Goal: Complete application form: Complete application form

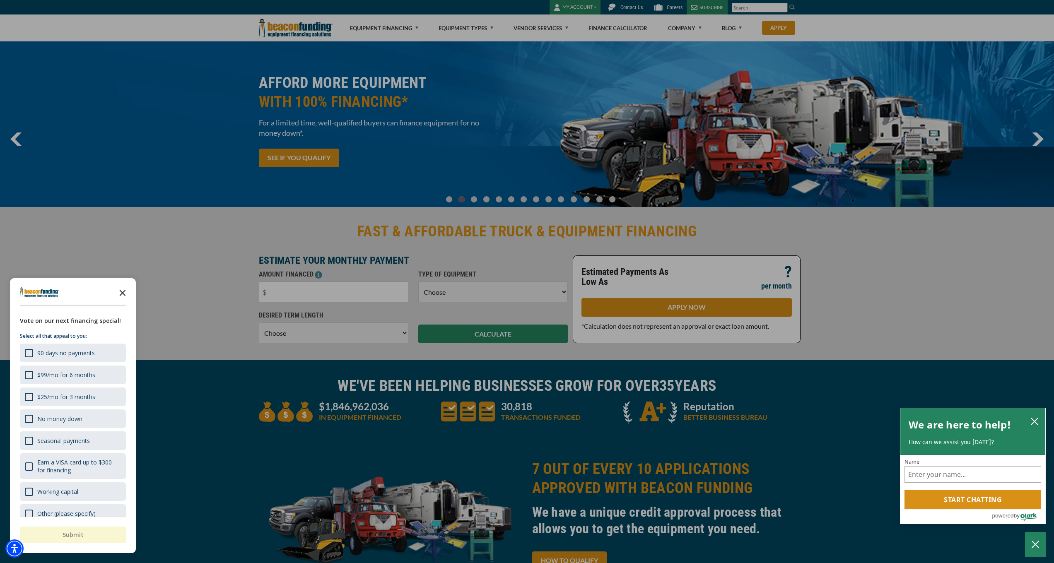
click at [122, 294] on icon "Close the survey" at bounding box center [122, 292] width 17 height 17
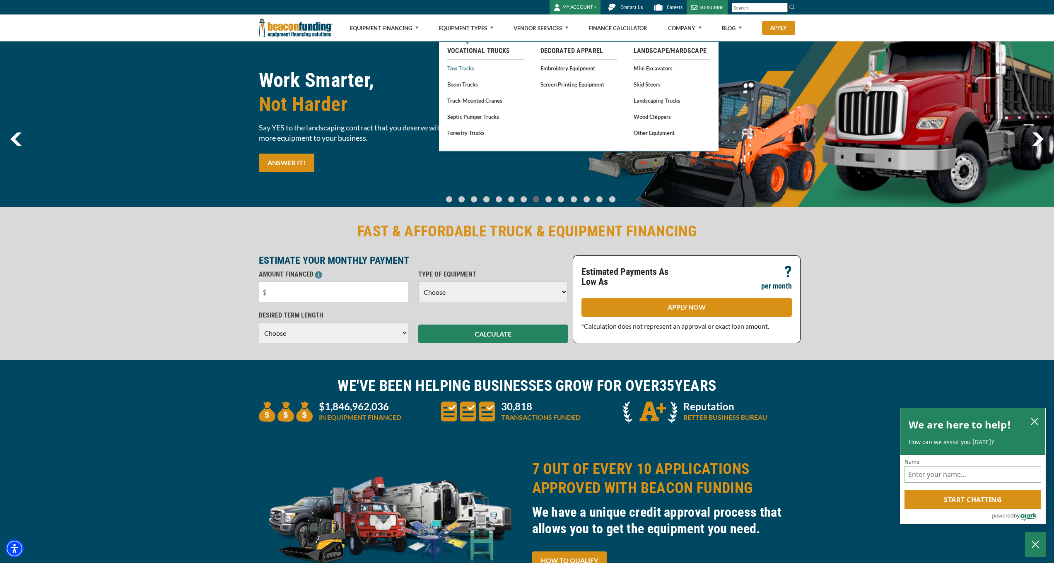
click at [462, 69] on link "Tow Trucks" at bounding box center [485, 68] width 77 height 10
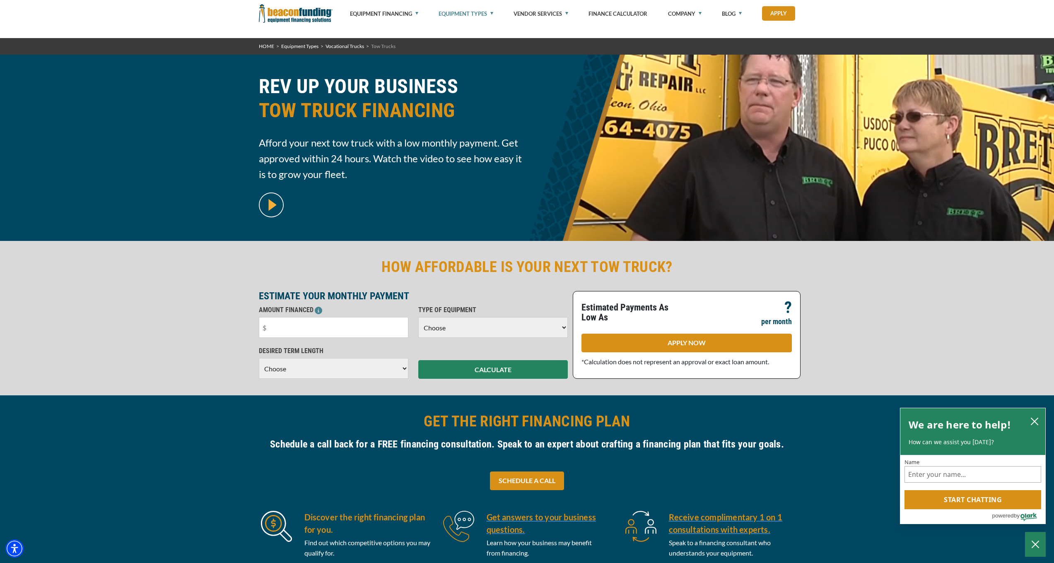
scroll to position [84, 0]
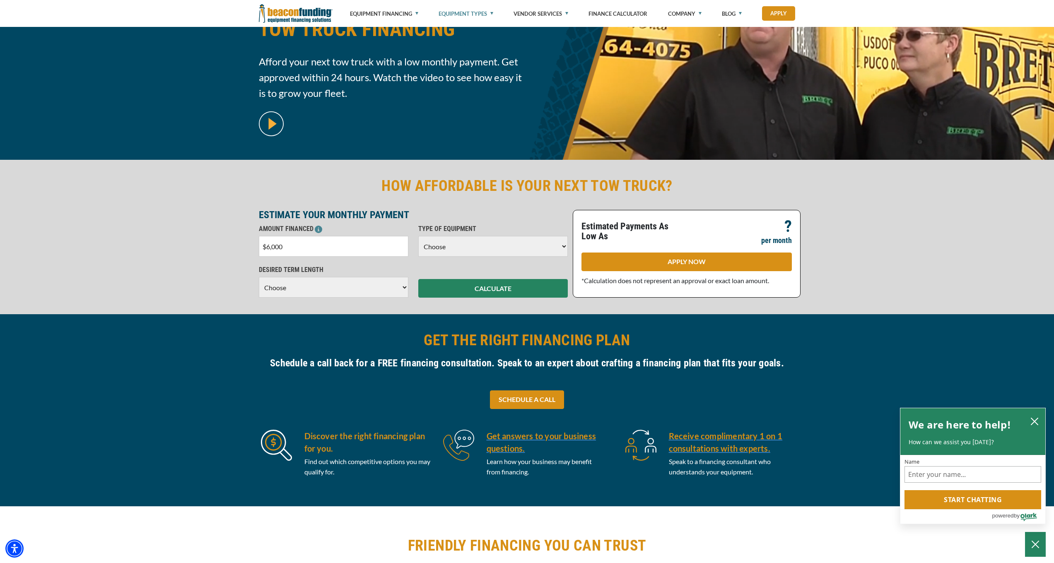
type input "$60,000"
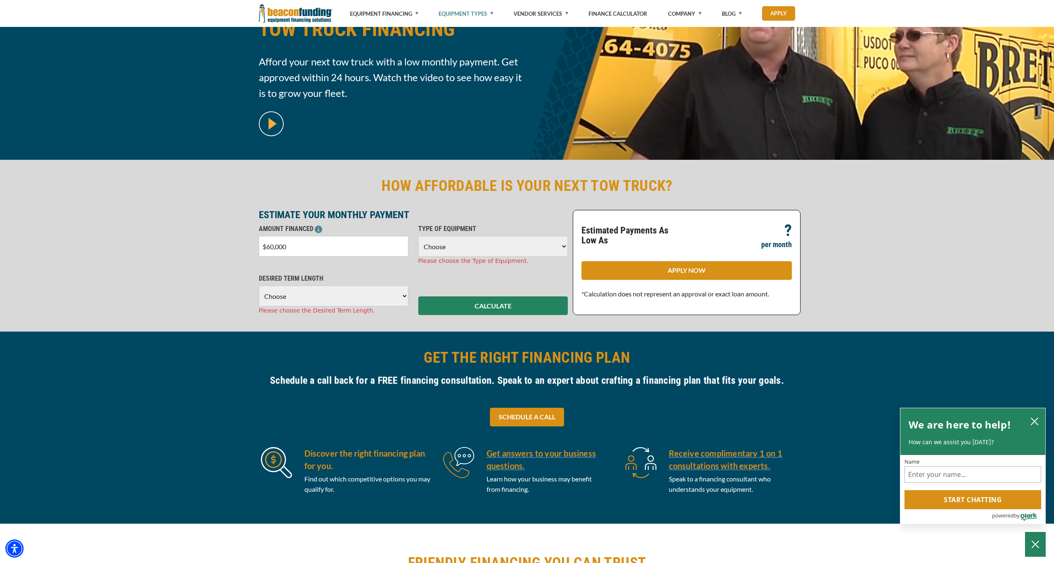
select select "5"
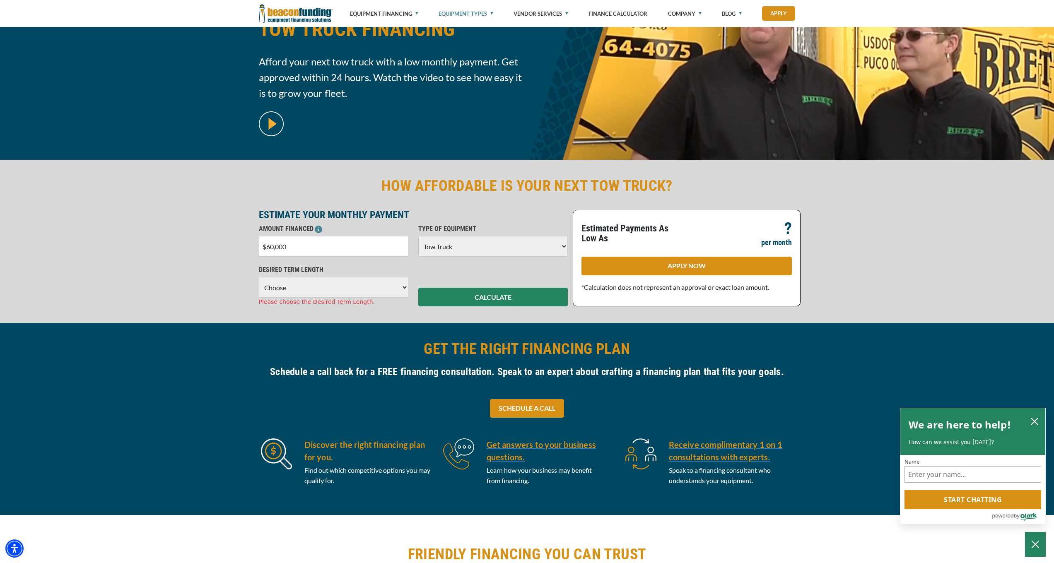
select select "60"
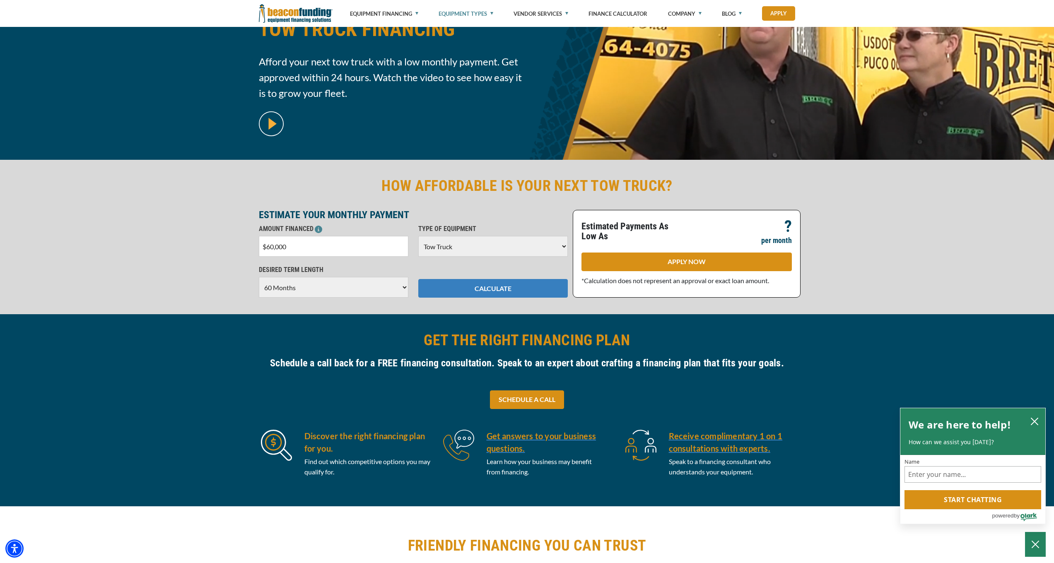
click at [450, 289] on button "CALCULATE" at bounding box center [492, 288] width 149 height 19
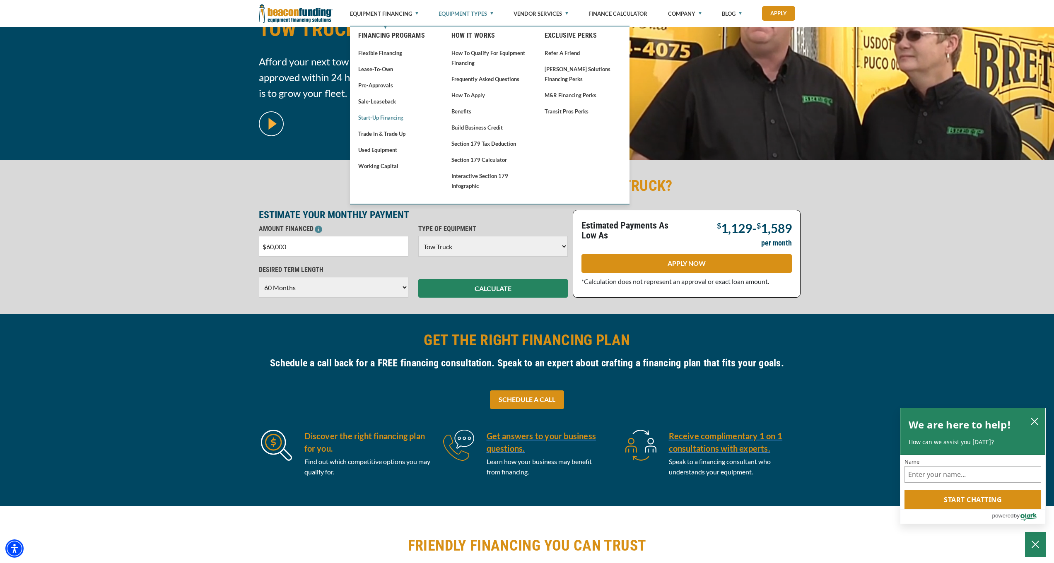
click at [380, 118] on link "Start-Up Financing" at bounding box center [396, 117] width 77 height 10
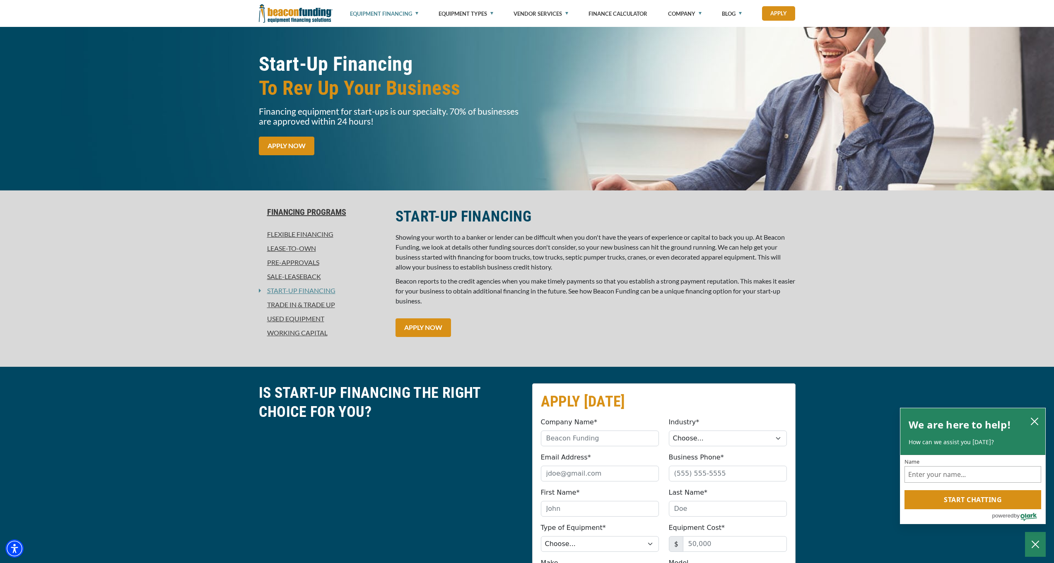
scroll to position [258, 0]
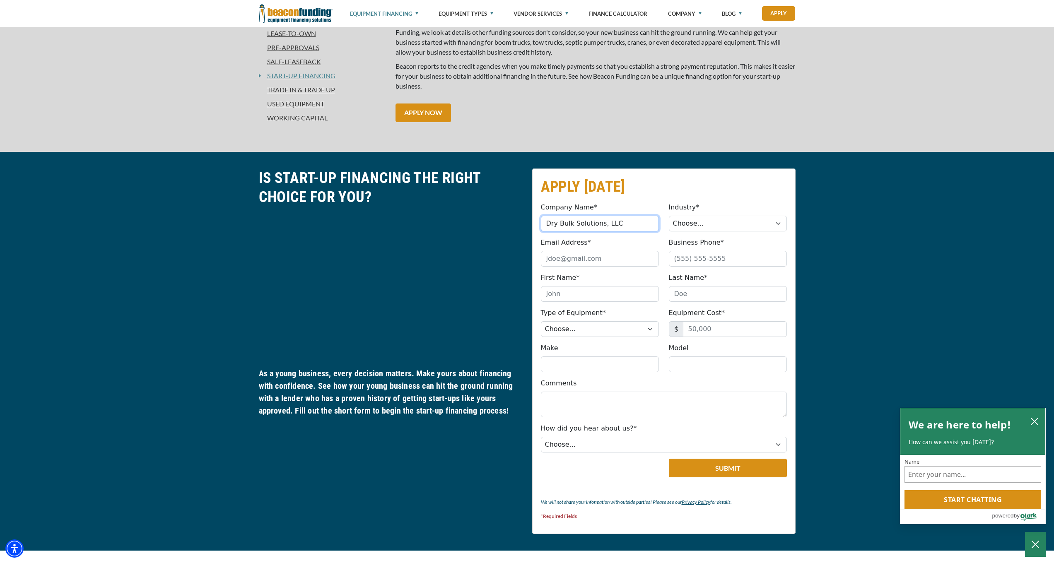
type input "Dry Bulk Solutions, LLC"
select select "1"
type input "ryan@drybulksolutionsllc.com"
type input "4"
type input "(419) 651-1923"
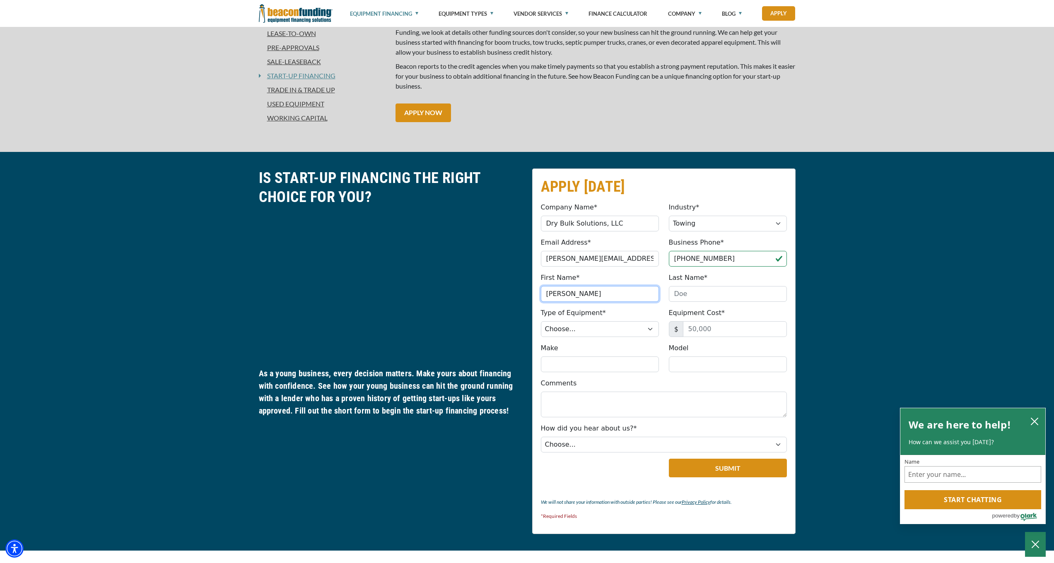
type input "Ryan"
type input "Turner"
select select "5"
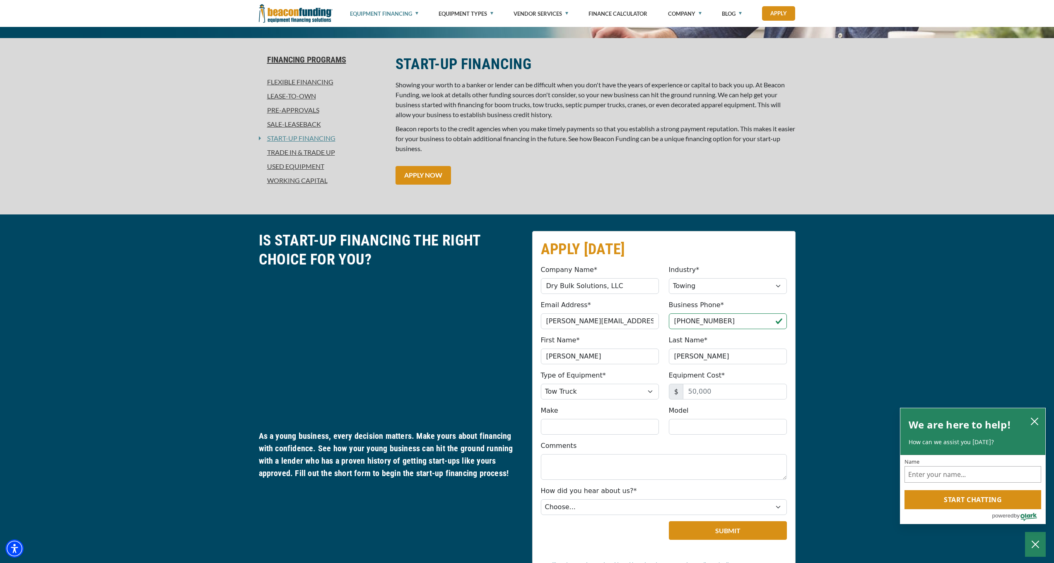
scroll to position [393, 0]
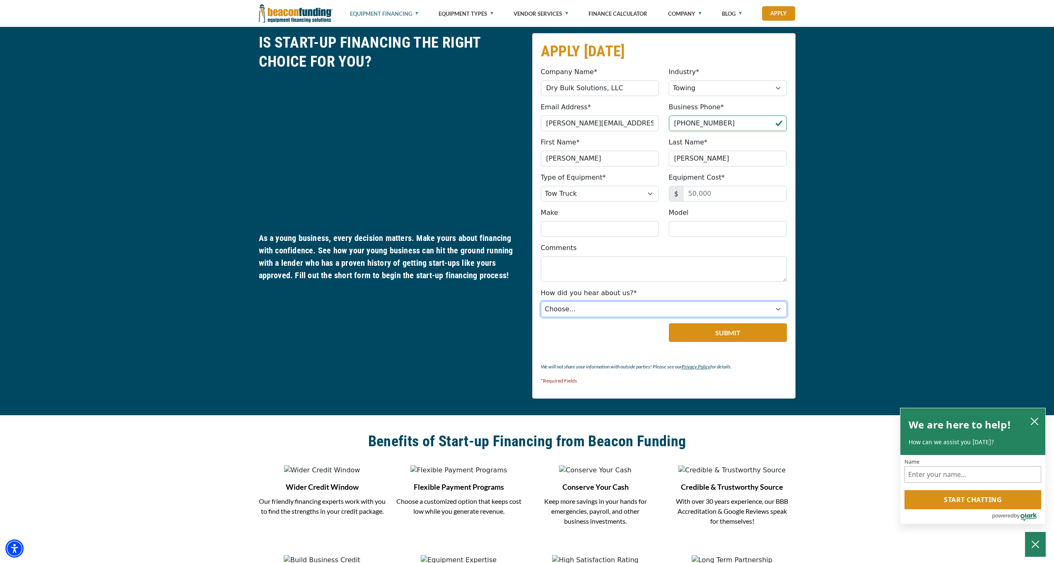
select select "279640001"
click at [696, 335] on button "Submit" at bounding box center [728, 332] width 118 height 19
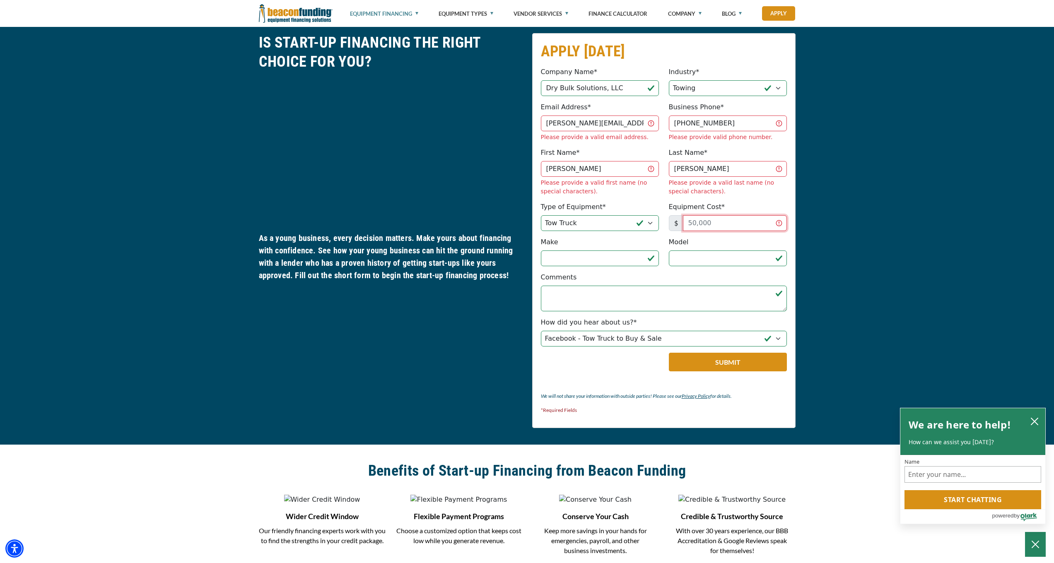
click at [775, 215] on input "Equipment Cost*" at bounding box center [735, 223] width 104 height 16
click at [779, 215] on input "Equipment Cost*" at bounding box center [735, 223] width 104 height 16
click at [725, 215] on input "Equipment Cost*" at bounding box center [735, 223] width 104 height 16
type input "50,000"
click at [744, 353] on button "Submit" at bounding box center [728, 362] width 118 height 19
